Goal: Check status: Check status

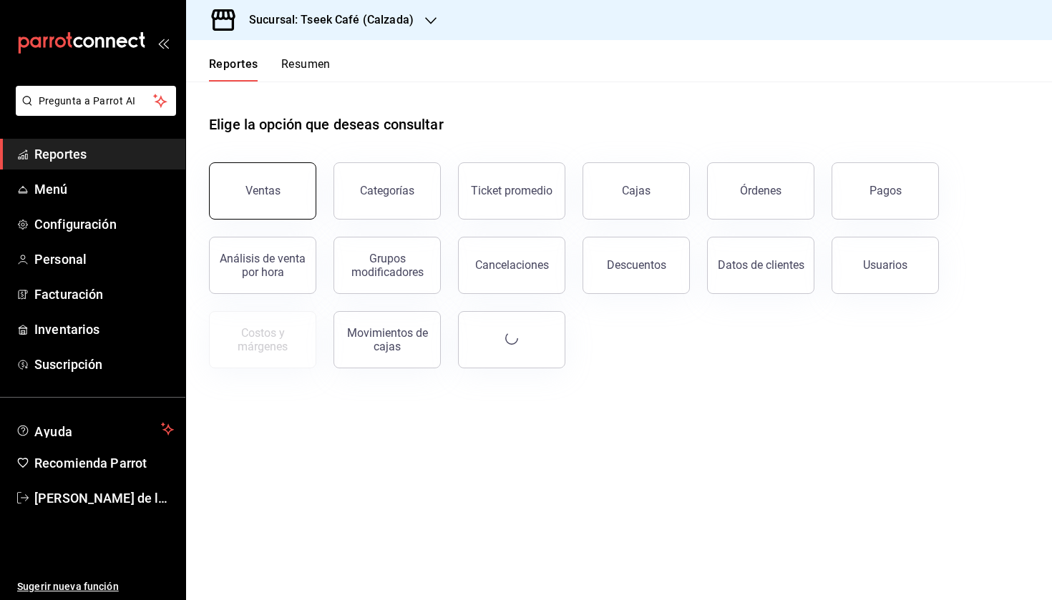
click at [283, 178] on button "Ventas" at bounding box center [262, 190] width 107 height 57
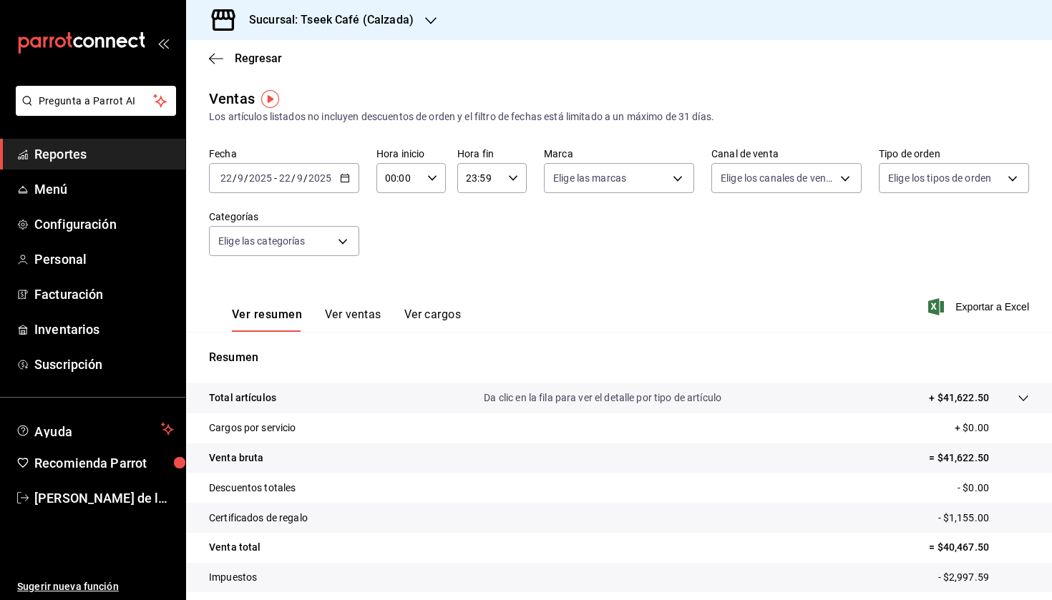
click at [393, 11] on div "Sucursal: Tseek Café (Calzada)" at bounding box center [319, 20] width 245 height 40
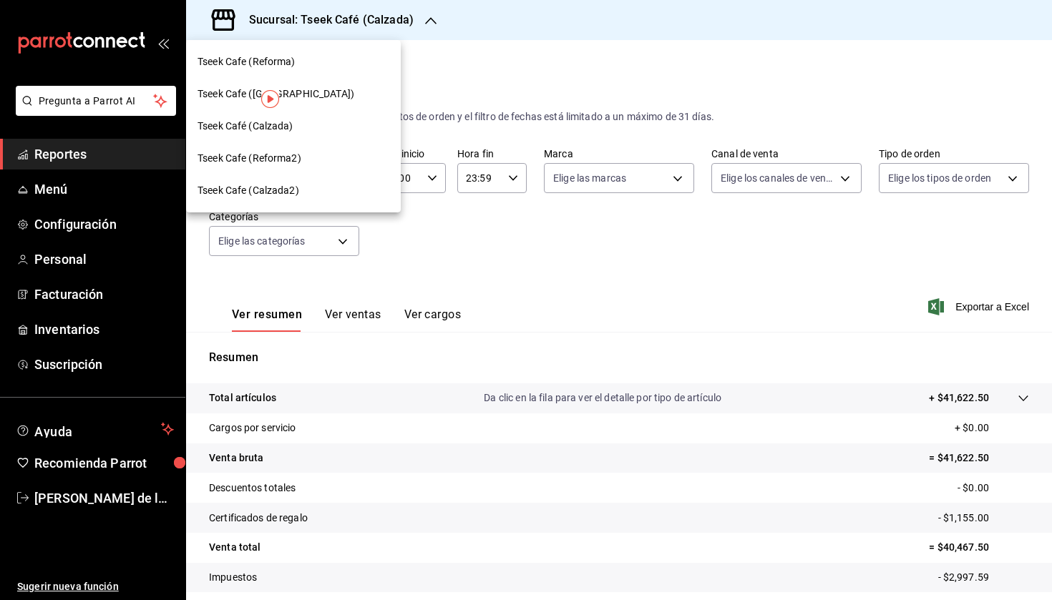
click at [331, 57] on div "Tseek Cafe (Reforma)" at bounding box center [293, 61] width 192 height 15
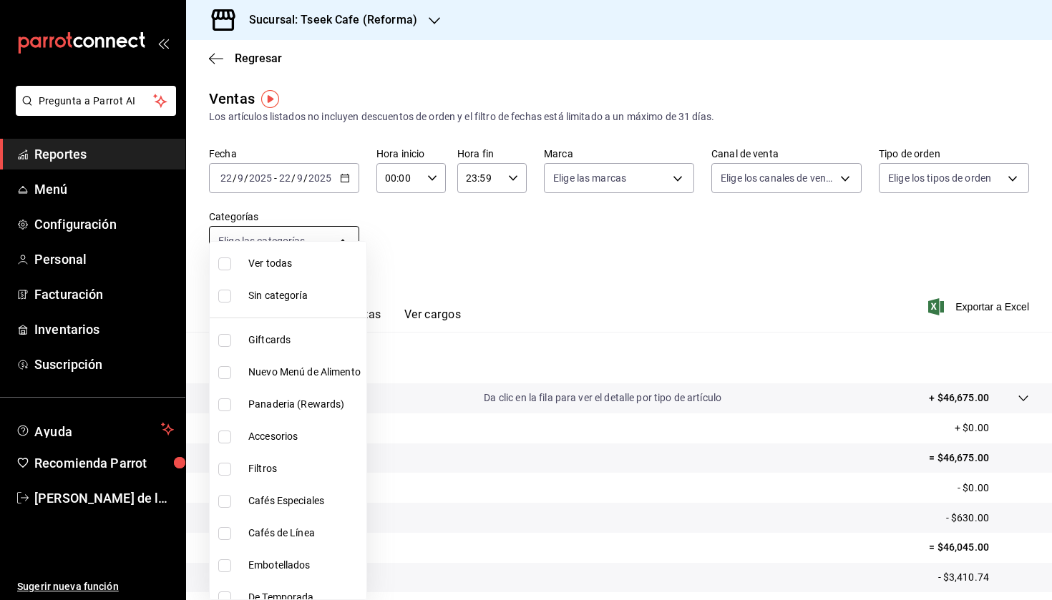
click at [338, 228] on body "Pregunta a Parrot AI Reportes Menú Configuración Personal Facturación Inventari…" at bounding box center [526, 300] width 1052 height 600
click at [257, 434] on span "Accesorios" at bounding box center [304, 436] width 112 height 15
type input "d87802f8-7354-4b21-91ec-b27f5177ced4"
checkbox input "true"
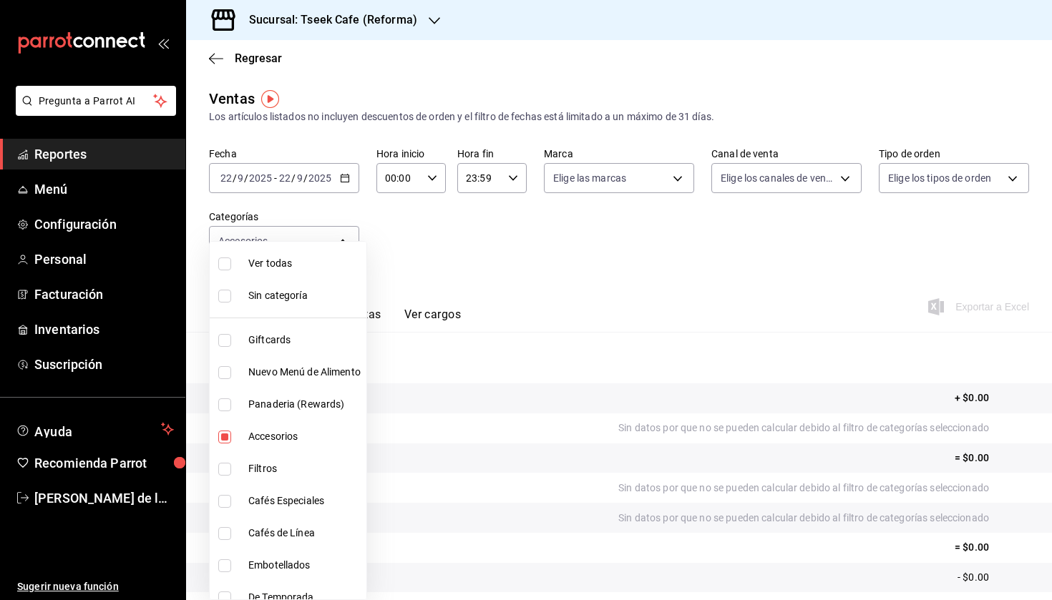
click at [514, 283] on div at bounding box center [526, 300] width 1052 height 600
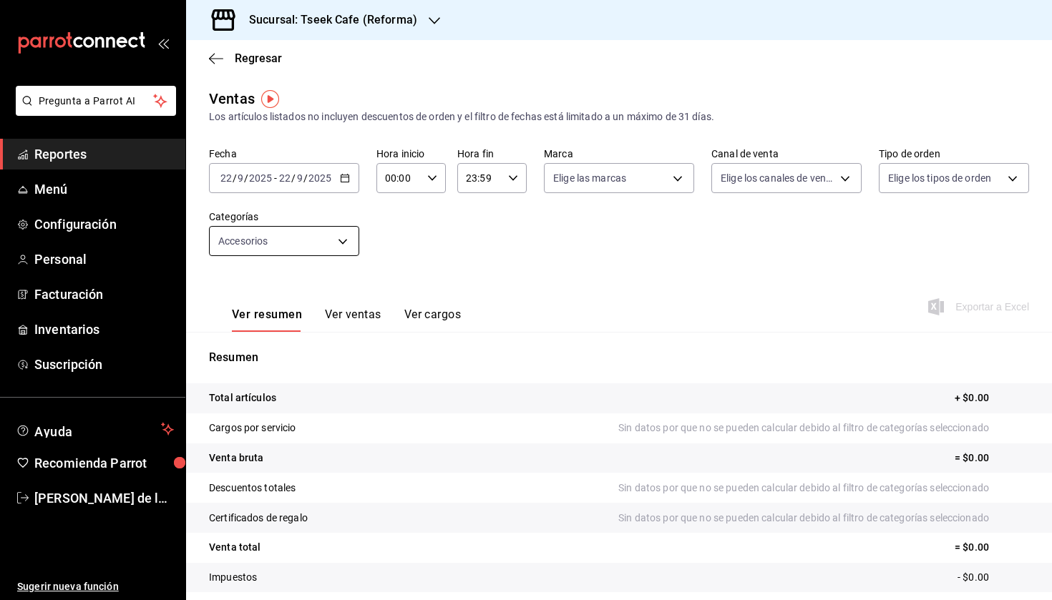
click at [328, 233] on body "Pregunta a Parrot AI Reportes Menú Configuración Personal Facturación Inventari…" at bounding box center [526, 300] width 1052 height 600
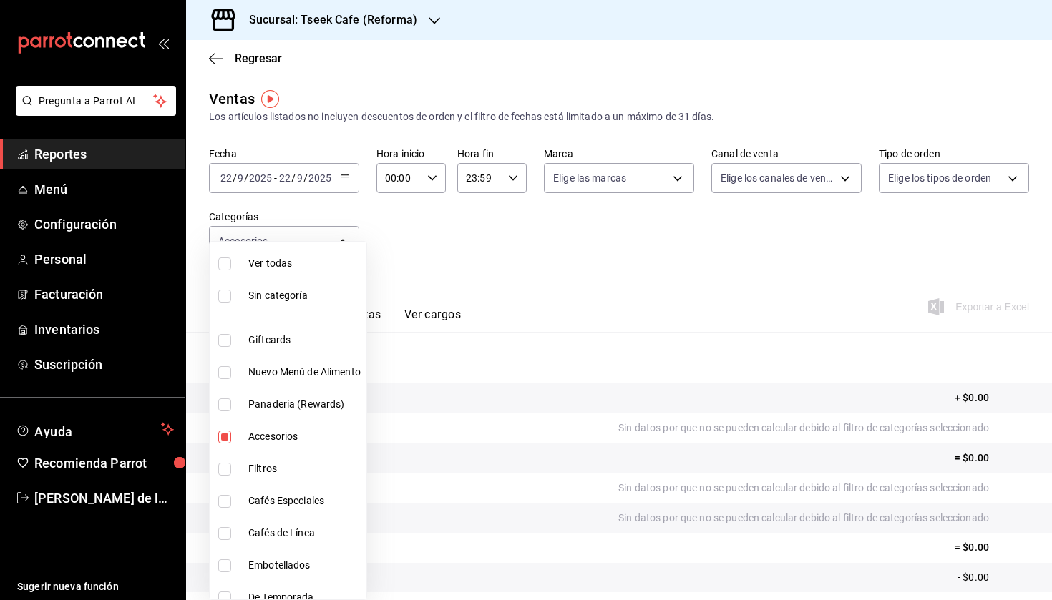
click at [333, 172] on div at bounding box center [526, 300] width 1052 height 600
